Goal: Check status: Check status

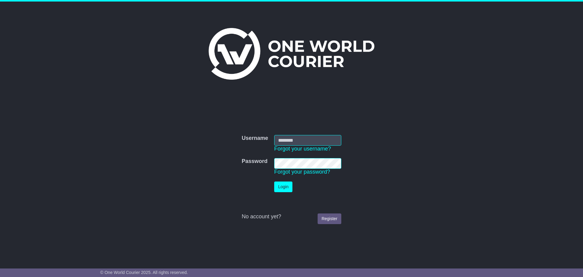
type input "**********"
click at [285, 188] on button "Login" at bounding box center [283, 186] width 18 height 11
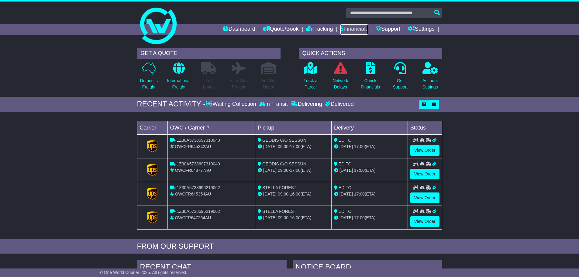
click at [360, 32] on link "Financials" at bounding box center [354, 29] width 28 height 10
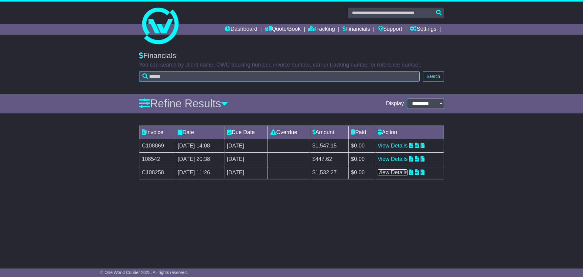
click at [401, 172] on link "View Details" at bounding box center [393, 172] width 30 height 6
click at [405, 159] on link "View Details" at bounding box center [393, 159] width 30 height 6
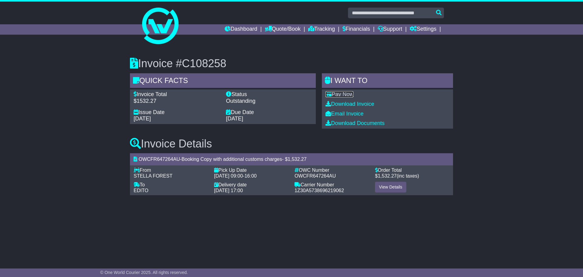
click at [341, 97] on link "Pay Now" at bounding box center [340, 94] width 28 height 6
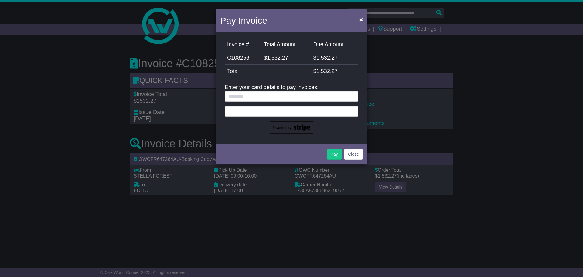
click at [285, 115] on div at bounding box center [292, 111] width 134 height 11
click at [353, 153] on button "Close" at bounding box center [353, 154] width 19 height 11
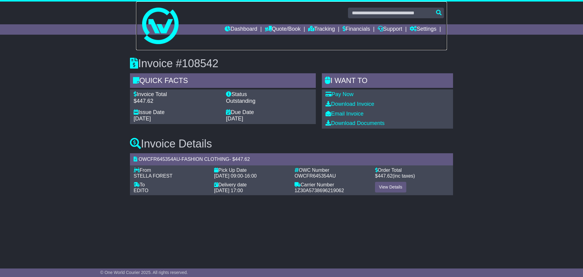
click at [169, 22] on img at bounding box center [160, 26] width 36 height 36
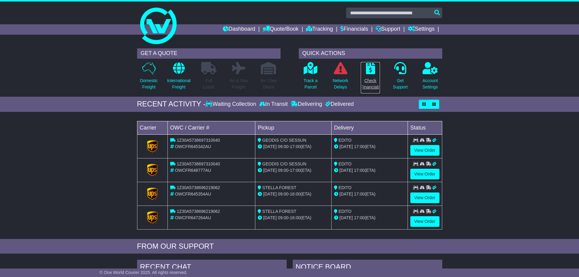
click at [370, 80] on p "Check Financials" at bounding box center [370, 83] width 19 height 13
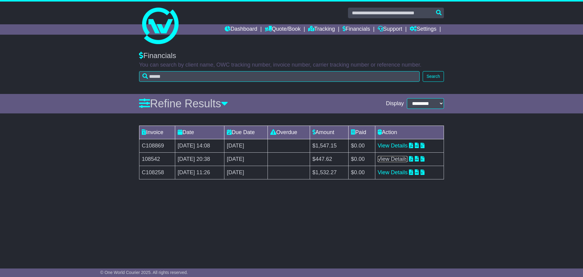
click at [401, 160] on link "View Details" at bounding box center [393, 159] width 30 height 6
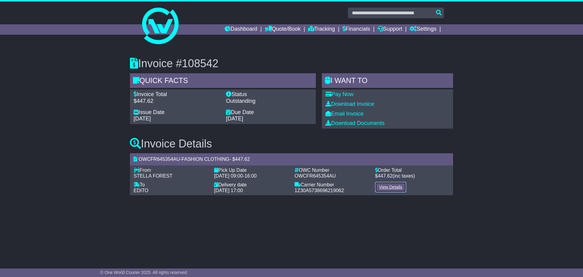
click at [391, 188] on link "View Details" at bounding box center [390, 187] width 31 height 11
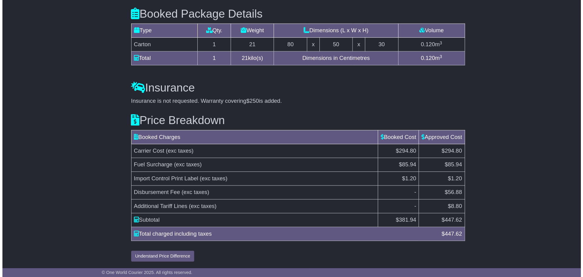
scroll to position [584, 0]
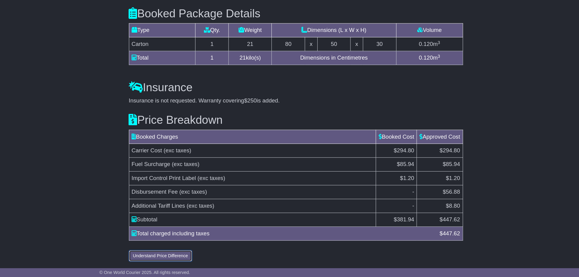
click at [162, 256] on button "Understand Price Difference" at bounding box center [158, 256] width 61 height 11
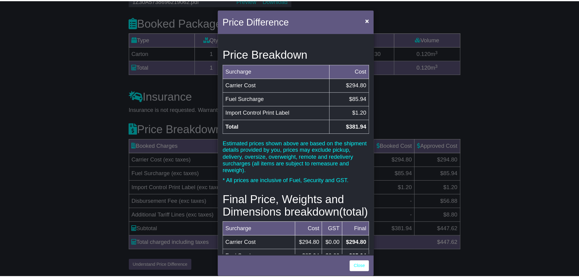
scroll to position [0, 0]
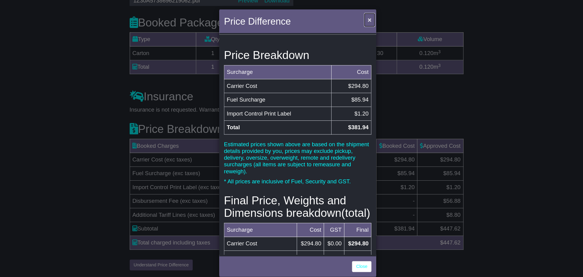
click at [359, 20] on button "×" at bounding box center [361, 19] width 10 height 12
